Goal: Task Accomplishment & Management: Manage account settings

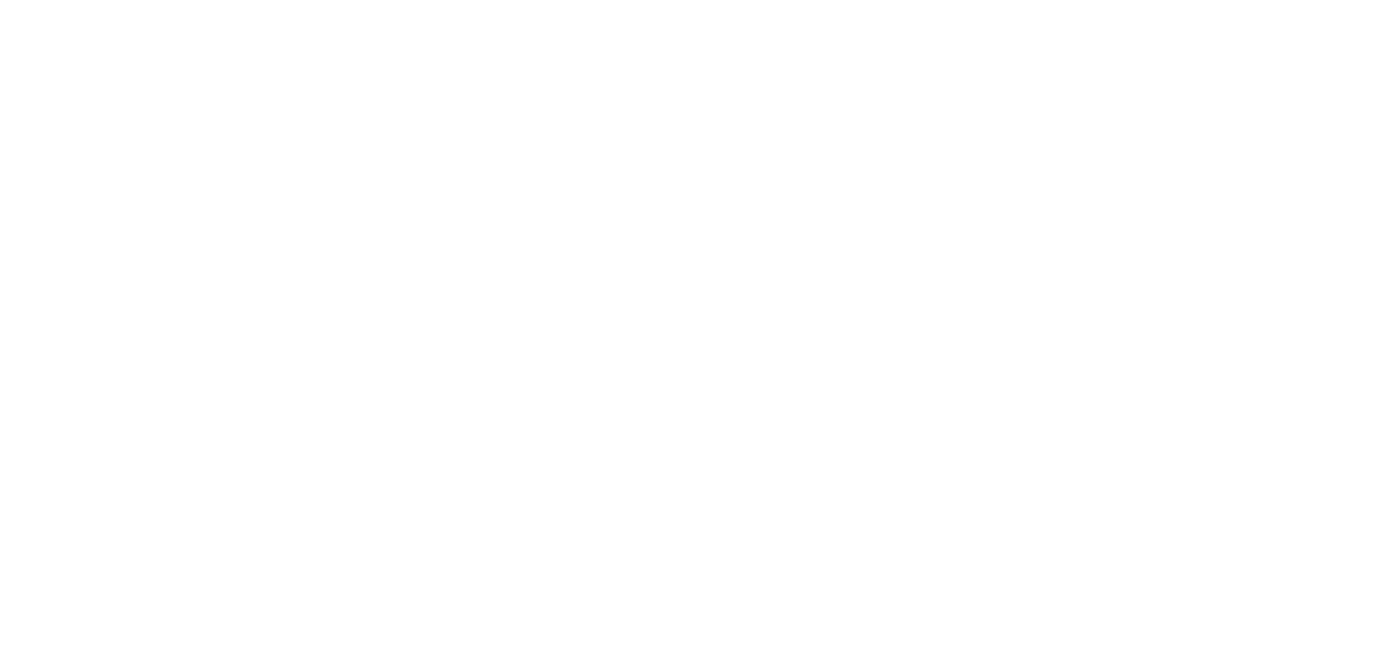
click at [829, 0] on html at bounding box center [700, 0] width 1400 height 0
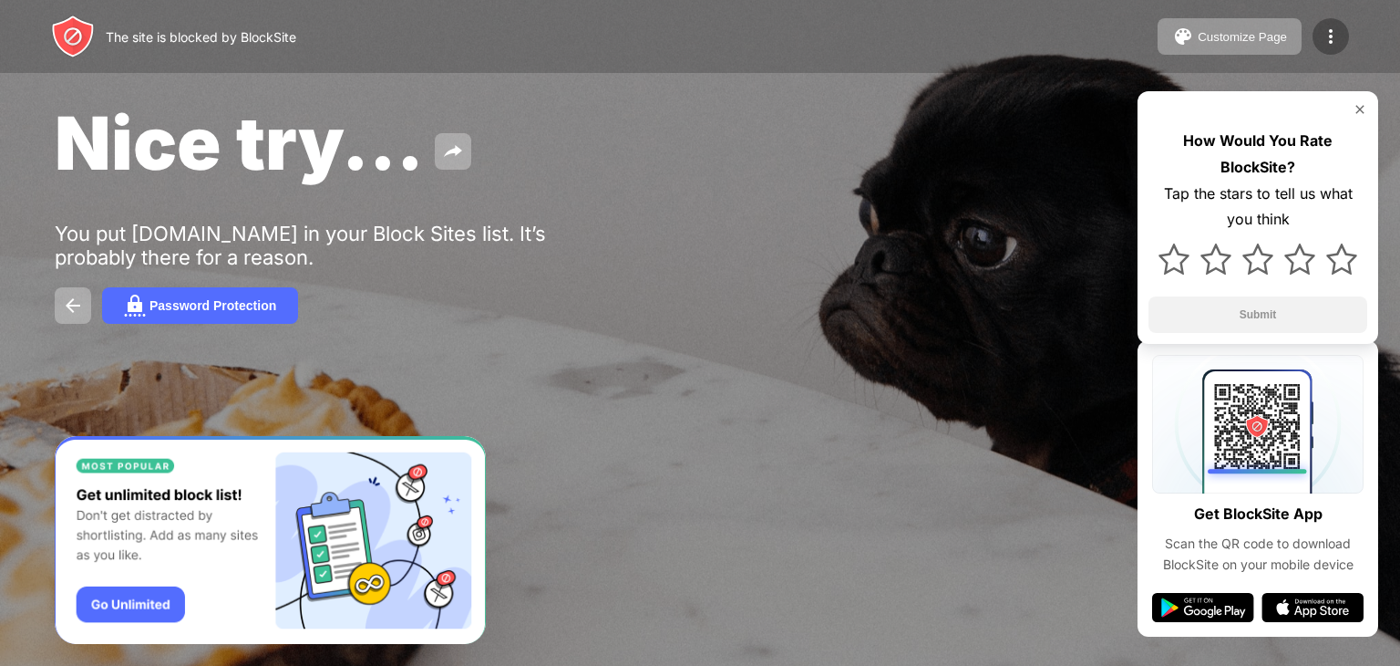
click at [1334, 33] on img at bounding box center [1331, 37] width 22 height 22
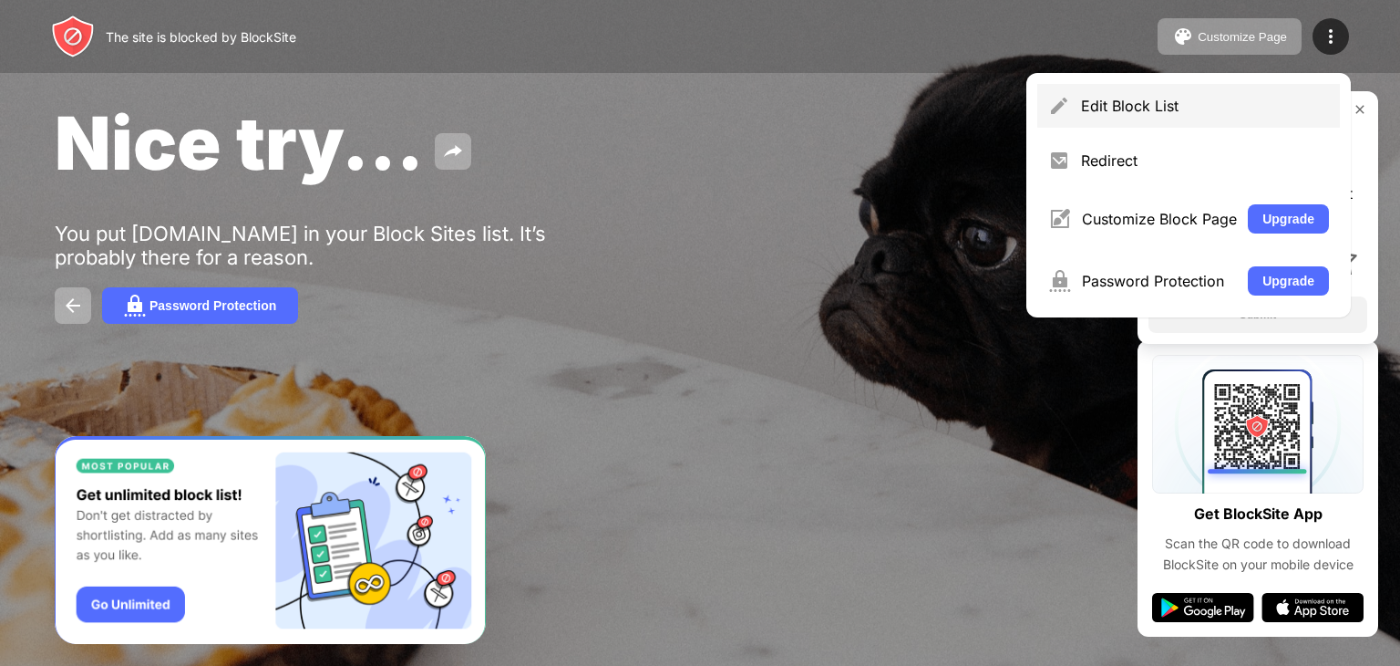
click at [1160, 115] on div "Edit Block List" at bounding box center [1189, 106] width 303 height 44
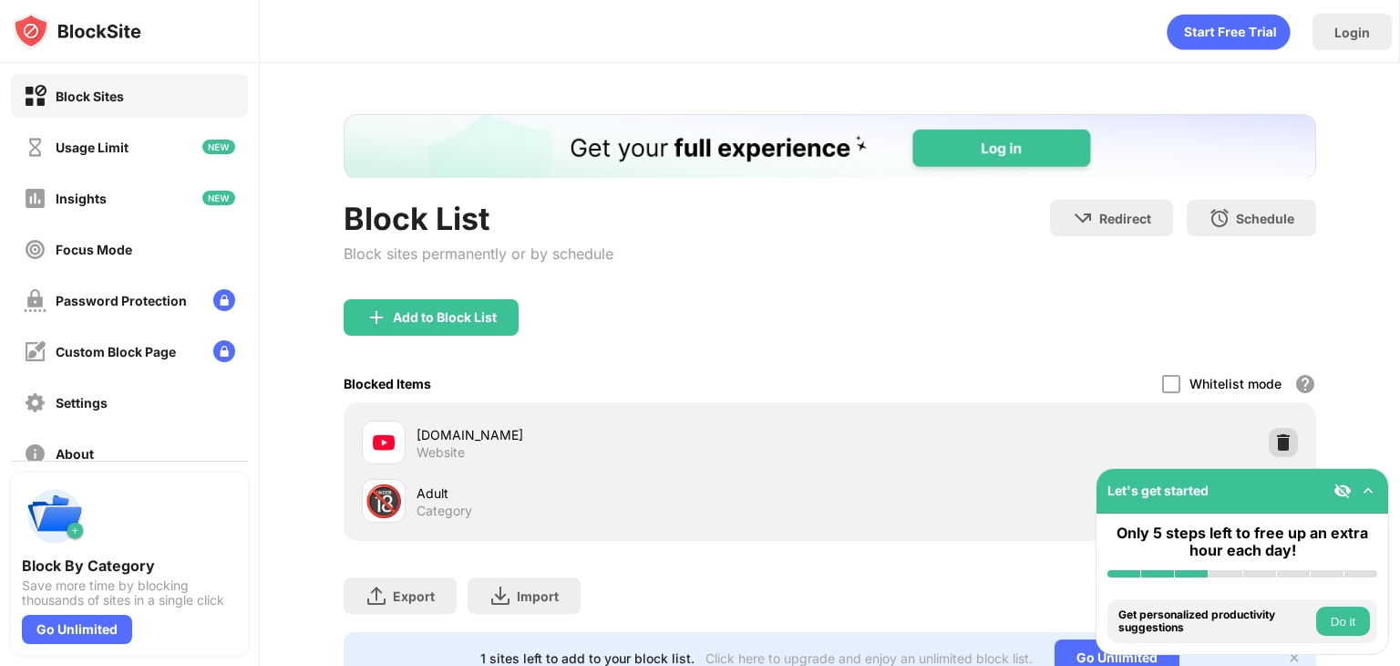
click at [1275, 443] on img at bounding box center [1284, 442] width 18 height 18
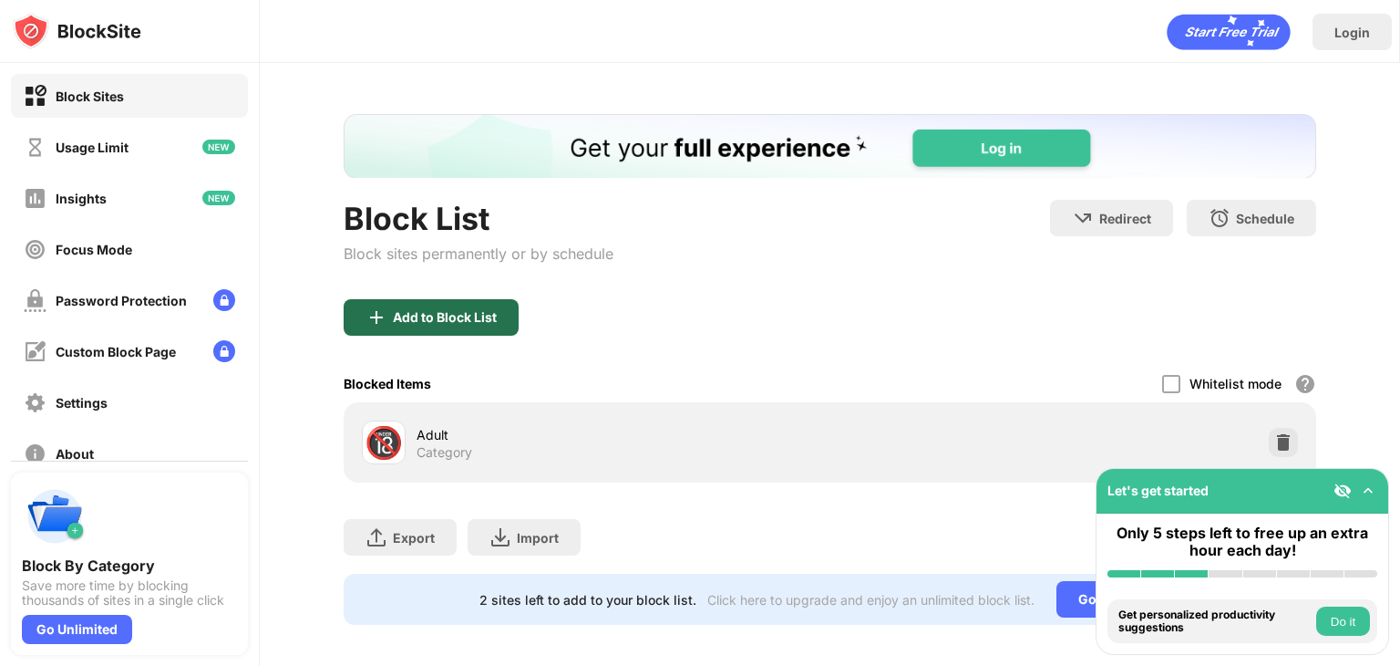
click at [462, 314] on div "Add to Block List" at bounding box center [445, 317] width 104 height 15
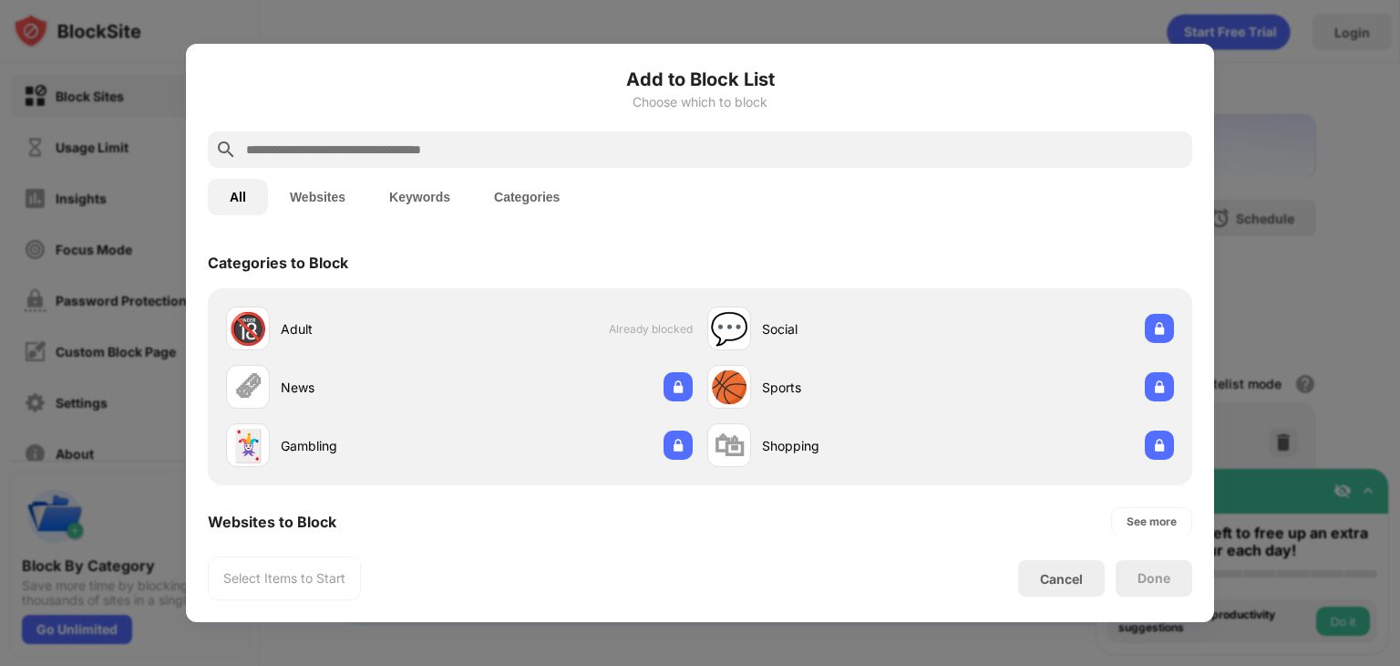
click at [333, 190] on button "Websites" at bounding box center [317, 197] width 99 height 36
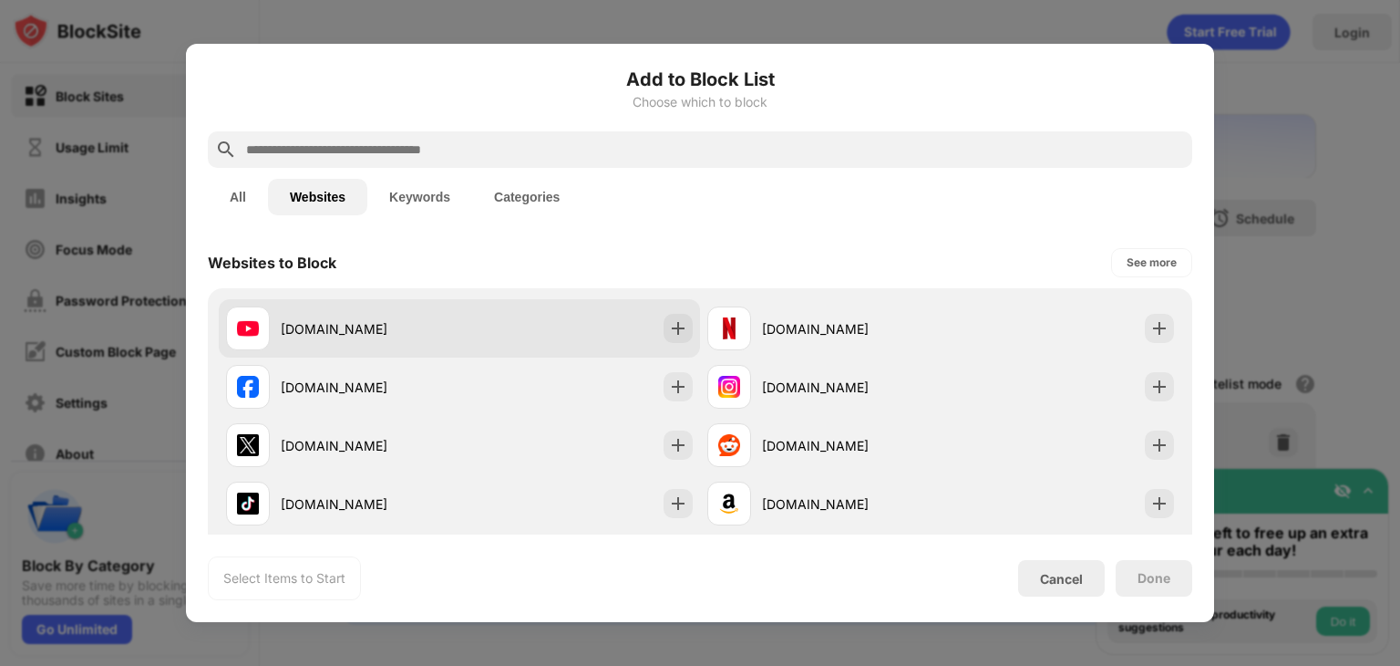
click at [572, 304] on div "[DOMAIN_NAME]" at bounding box center [459, 328] width 481 height 58
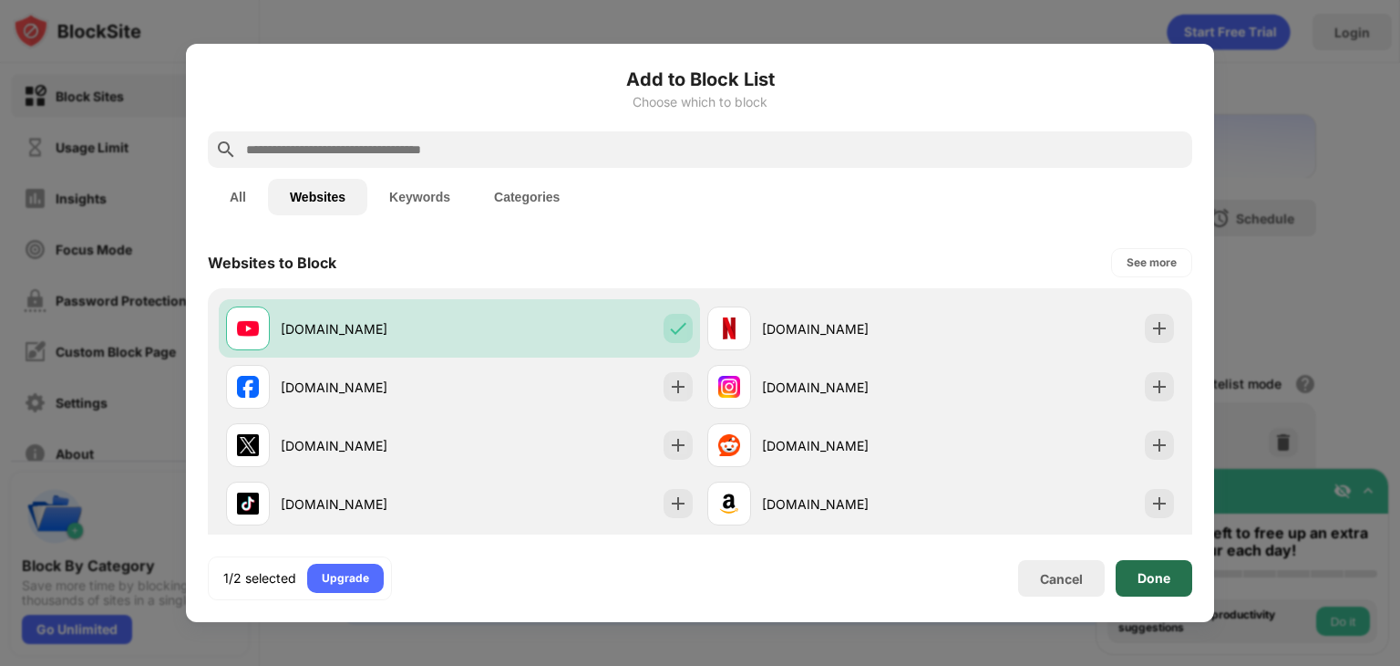
click at [1161, 575] on div "Done" at bounding box center [1154, 578] width 33 height 15
